Goal: Navigation & Orientation: Go to known website

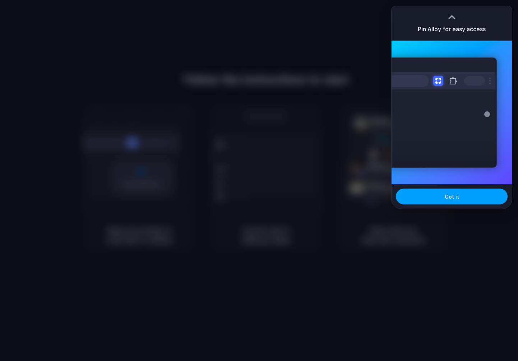
click at [459, 201] on button "Got it" at bounding box center [452, 197] width 112 height 16
